Goal: Task Accomplishment & Management: Use online tool/utility

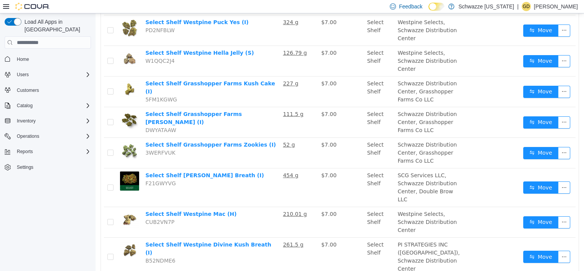
scroll to position [162, 0]
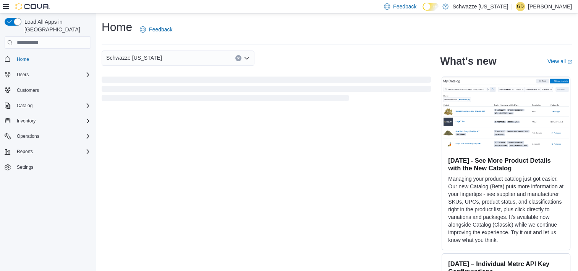
click at [46, 116] on div "Inventory" at bounding box center [52, 120] width 77 height 9
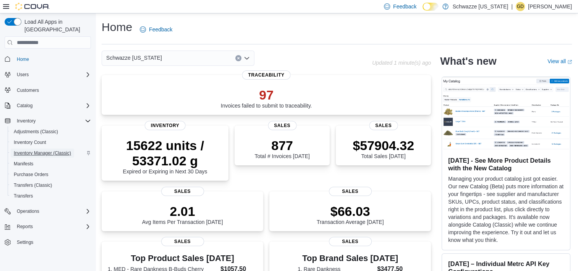
click at [19, 150] on span "Inventory Manager (Classic)" at bounding box center [42, 153] width 57 height 6
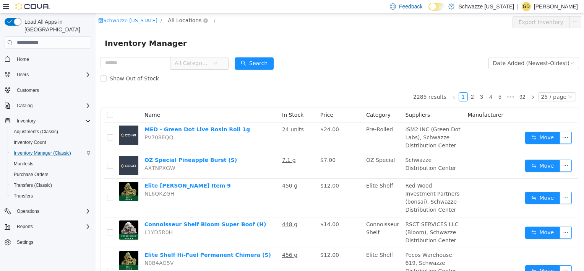
click at [171, 24] on span "All Locations" at bounding box center [185, 20] width 34 height 8
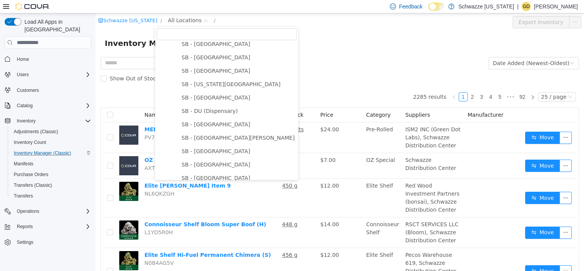
scroll to position [195, 0]
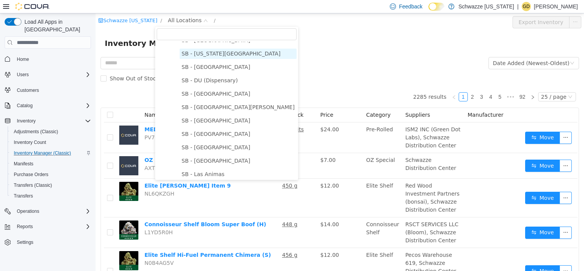
click at [218, 57] on span "SB - Colorado Springs" at bounding box center [231, 53] width 99 height 6
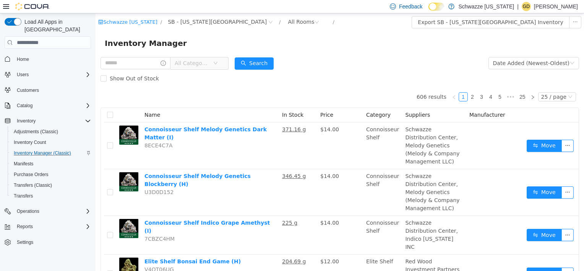
click at [200, 60] on span "All Categories" at bounding box center [192, 63] width 35 height 8
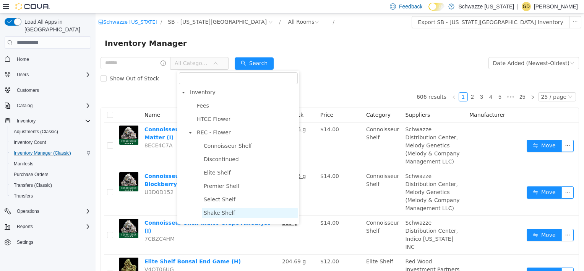
click at [223, 215] on span "Shake Shelf" at bounding box center [219, 213] width 31 height 6
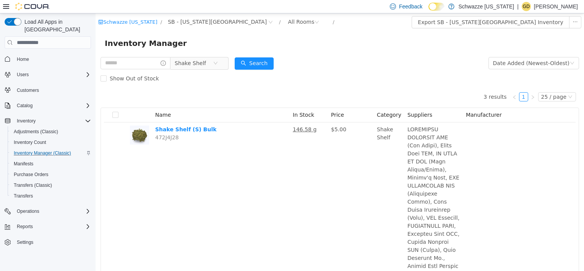
click at [208, 46] on div "Inventory Manager" at bounding box center [340, 43] width 470 height 12
click at [198, 61] on span "Shake Shelf" at bounding box center [190, 62] width 31 height 11
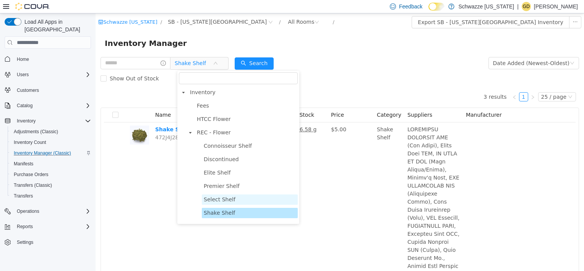
click at [234, 197] on span "Select Shelf" at bounding box center [250, 199] width 96 height 10
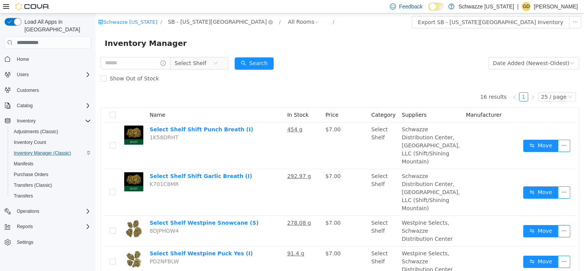
click at [197, 21] on span "SB - Colorado Springs" at bounding box center [217, 22] width 99 height 8
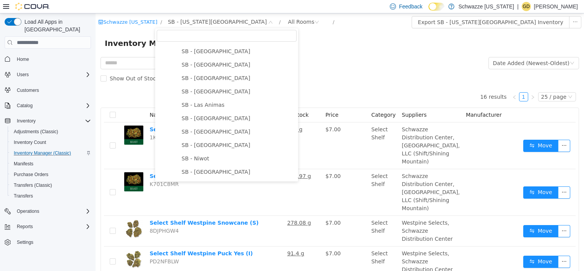
scroll to position [296, 0]
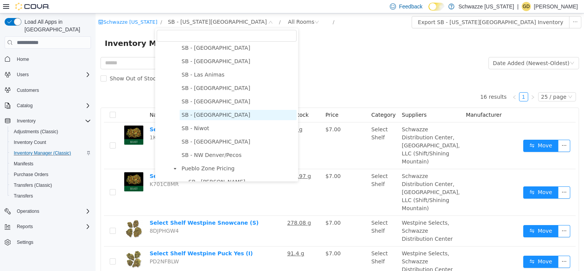
click at [219, 118] on span "SB - Manitou Springs" at bounding box center [216, 115] width 69 height 6
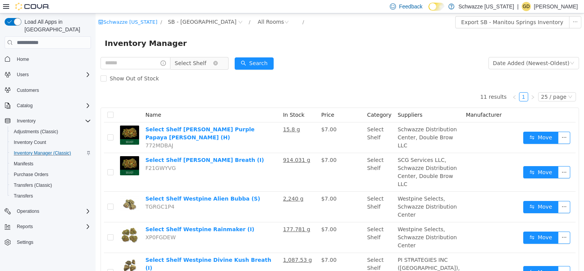
click at [200, 58] on span "Select Shelf" at bounding box center [191, 62] width 32 height 11
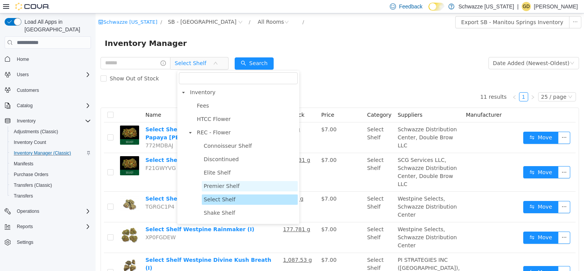
click at [239, 186] on span "Premier Shelf" at bounding box center [250, 186] width 96 height 10
